Goal: Find specific page/section

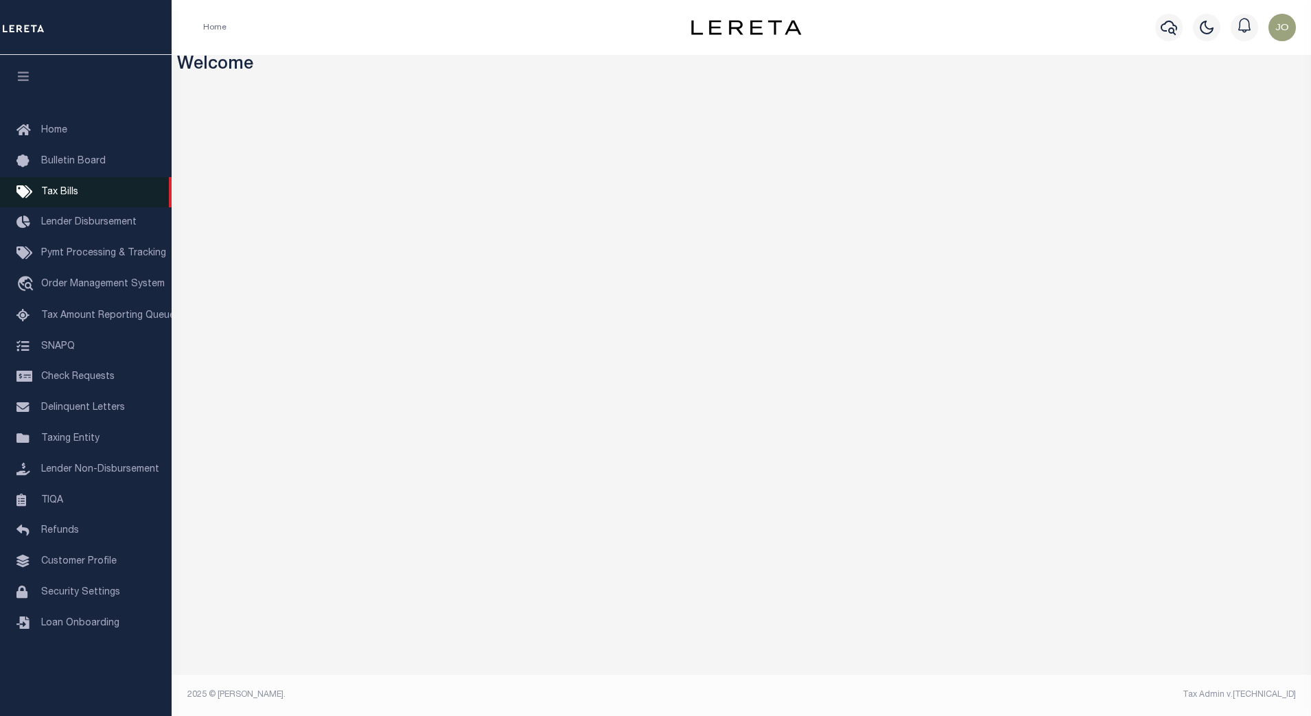
click at [95, 193] on link "Tax Bills" at bounding box center [86, 192] width 172 height 31
